Goal: Task Accomplishment & Management: Use online tool/utility

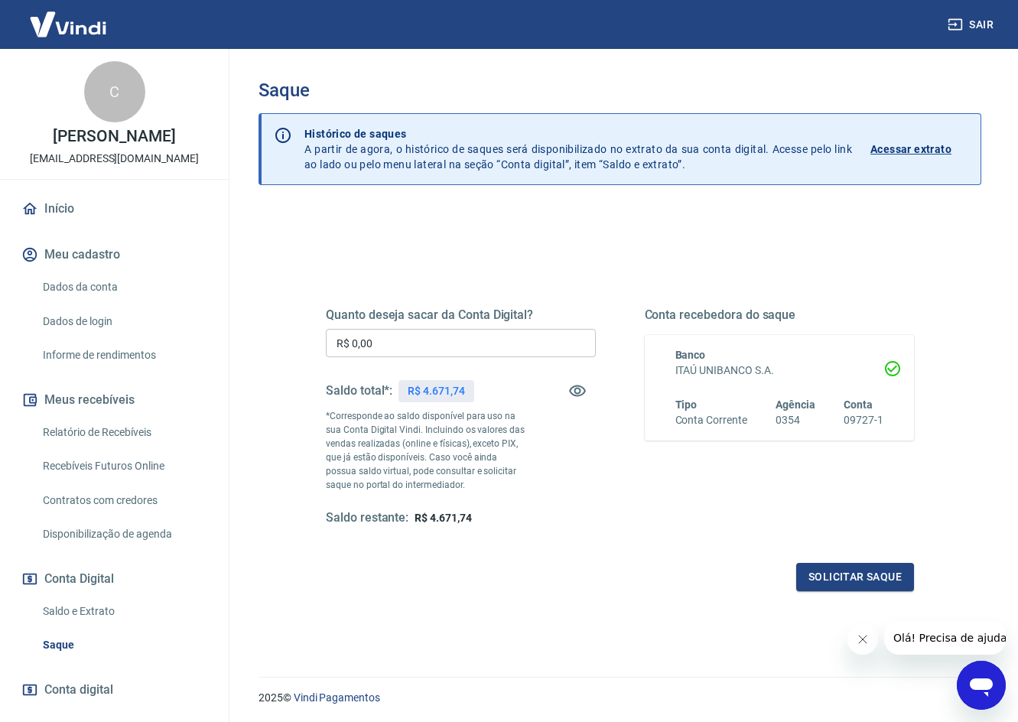
click at [464, 362] on div "Quanto deseja sacar da Conta Digital? R$ 0,00 ​ Saldo total*: R$ 4.671,74 *Corr…" at bounding box center [461, 417] width 270 height 219
click at [474, 348] on input "R$ 0,00" at bounding box center [461, 343] width 270 height 28
type input "R$ 4.671,74"
click at [821, 578] on button "Solicitar saque" at bounding box center [856, 577] width 118 height 28
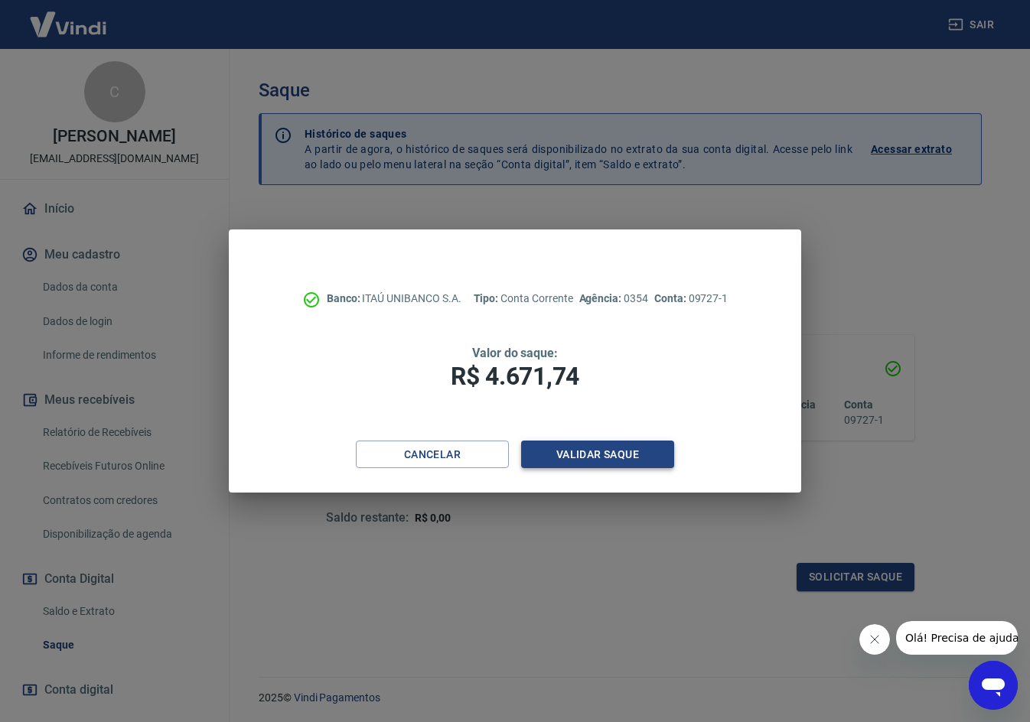
click at [585, 450] on button "Validar saque" at bounding box center [597, 455] width 153 height 28
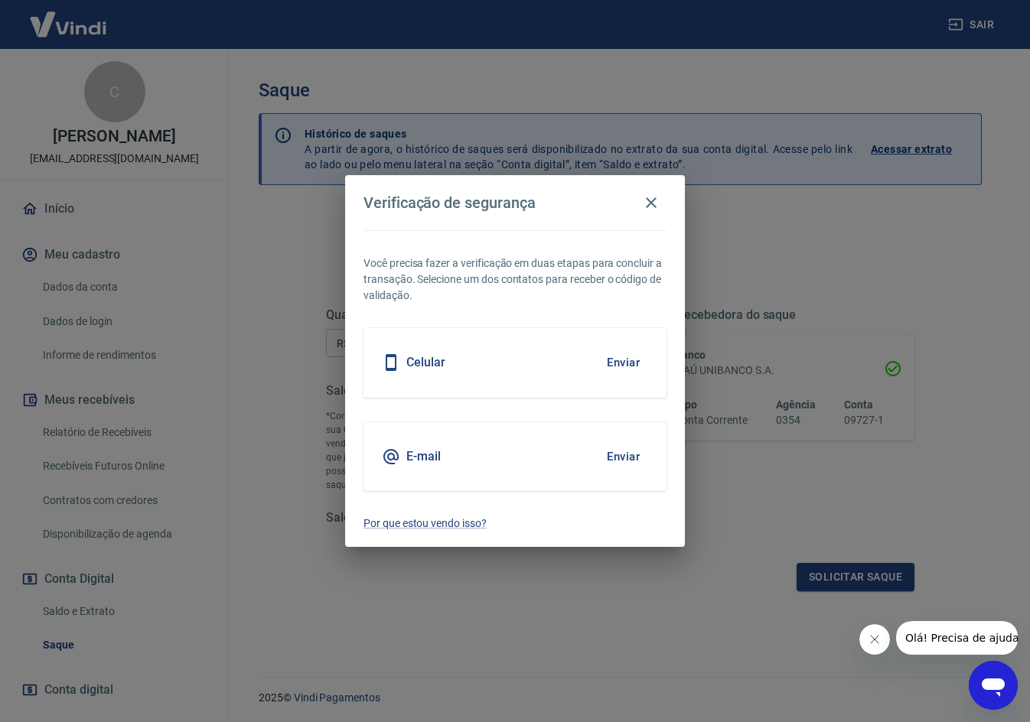
click at [536, 363] on div "Celular Enviar" at bounding box center [514, 362] width 303 height 69
click at [613, 359] on button "Enviar" at bounding box center [623, 363] width 50 height 32
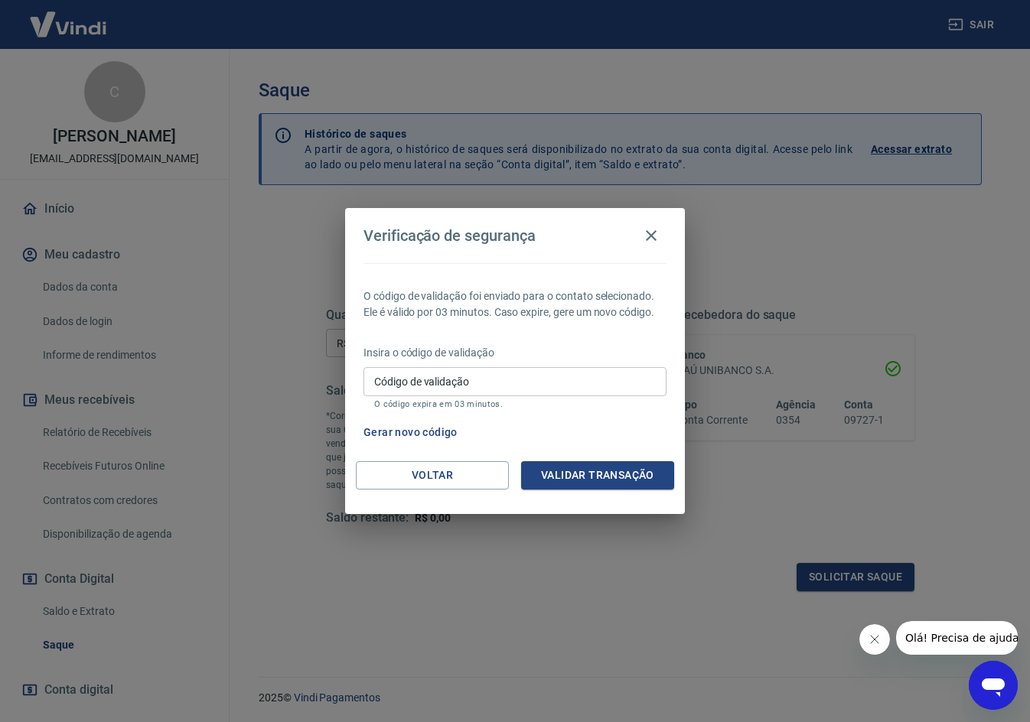
click at [515, 377] on input "Código de validação" at bounding box center [514, 381] width 303 height 28
click at [487, 372] on input "Código de validação" at bounding box center [514, 381] width 303 height 28
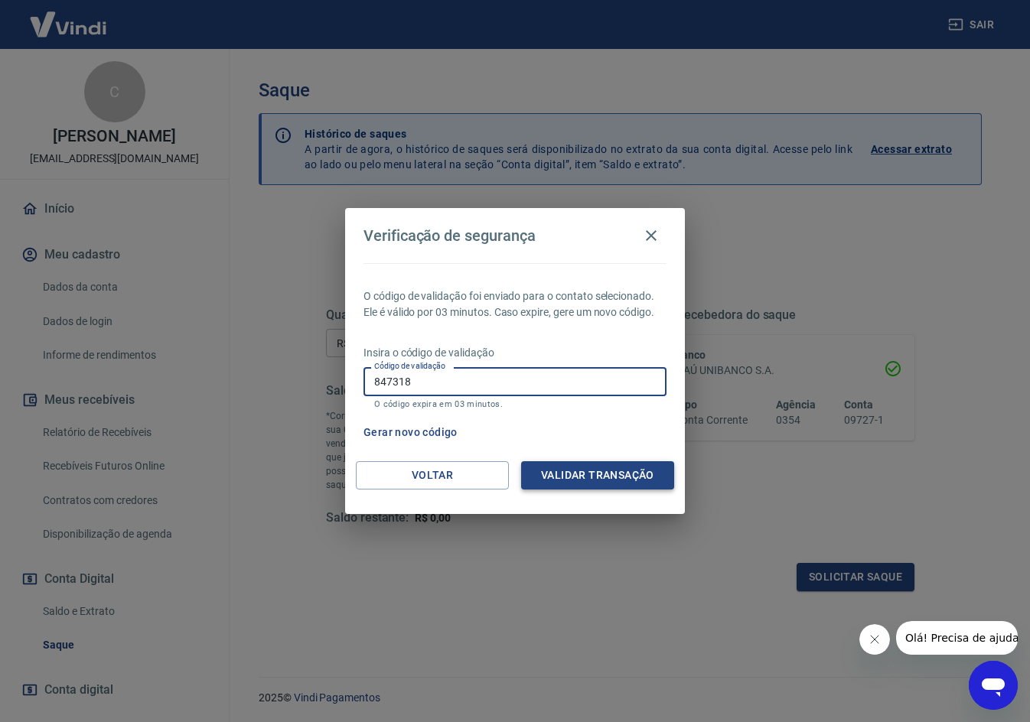
type input "847318"
click at [599, 481] on button "Validar transação" at bounding box center [597, 475] width 153 height 28
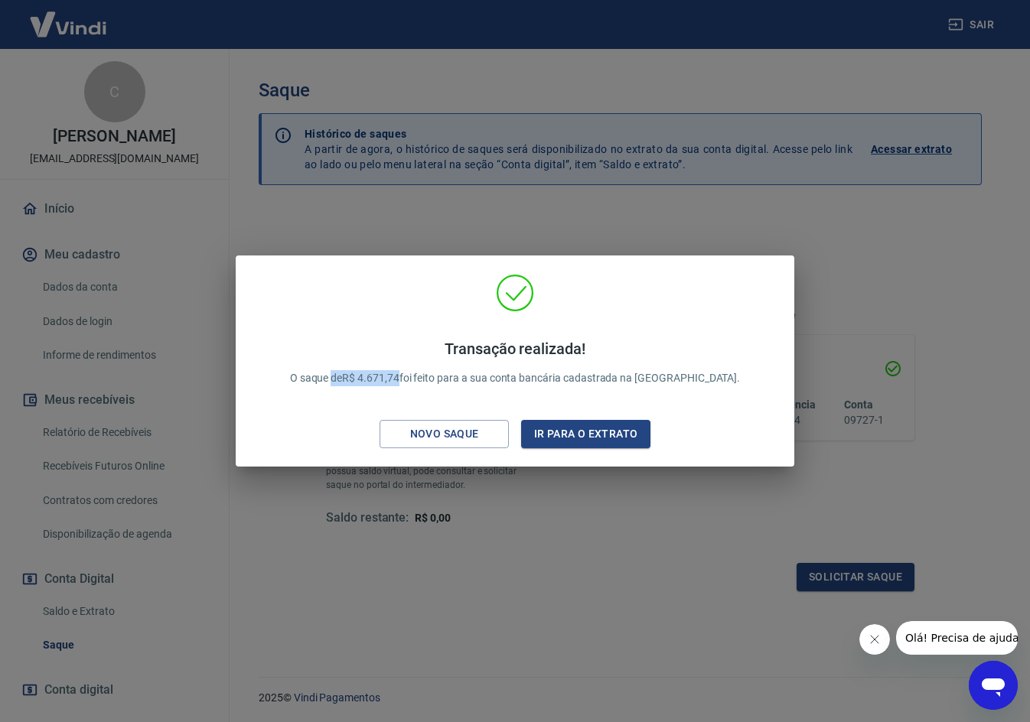
drag, startPoint x: 429, startPoint y: 379, endPoint x: 371, endPoint y: 376, distance: 57.5
click at [371, 376] on p "Transação realizada! O saque de R$ 4.671,74 foi feito para a sua conta bancária…" at bounding box center [515, 363] width 451 height 47
copy p "de R$ 4.671,74"
click at [583, 438] on button "Ir para o extrato" at bounding box center [585, 434] width 129 height 28
